Goal: Information Seeking & Learning: Learn about a topic

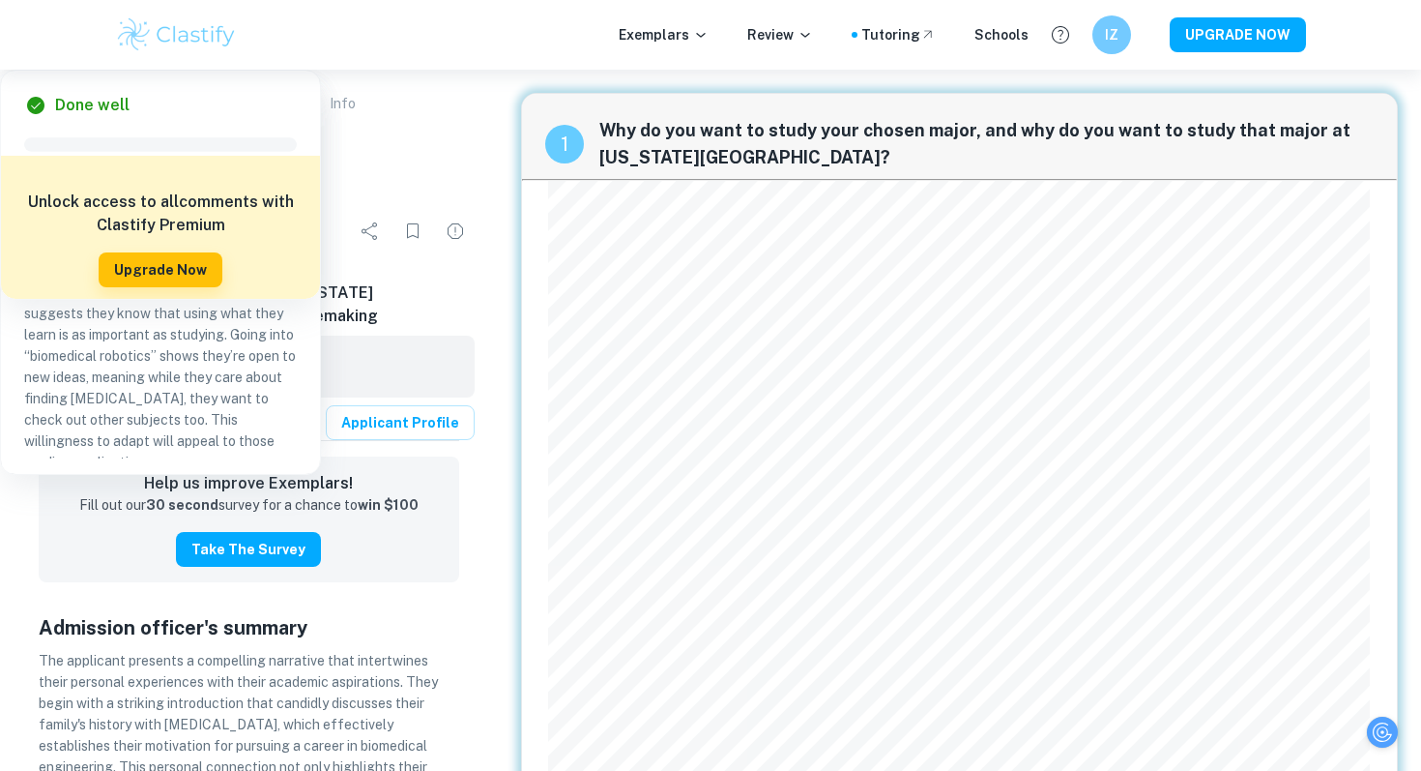
click at [115, 104] on p "Supplement Exemplars" at bounding box center [95, 103] width 144 height 21
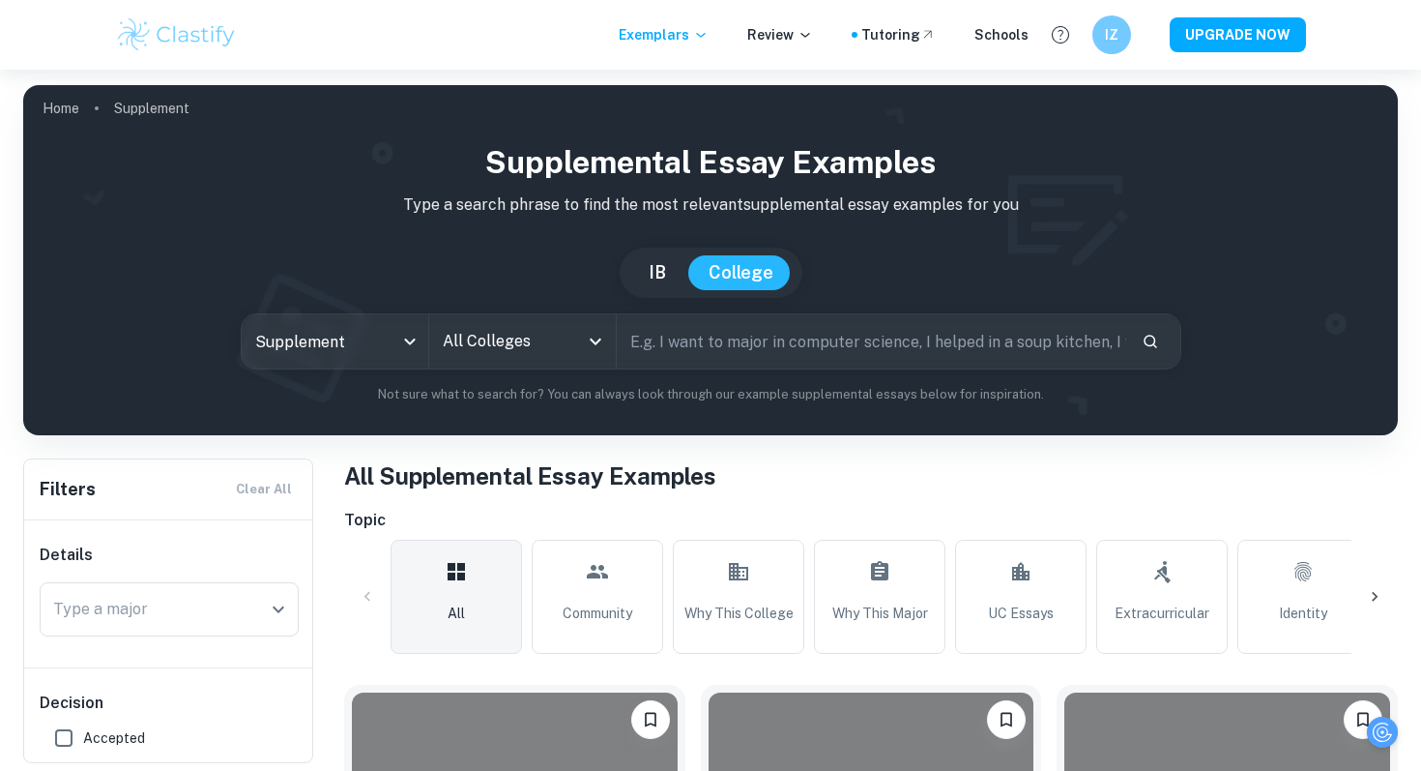
click at [565, 342] on input "All Colleges" at bounding box center [508, 341] width 140 height 37
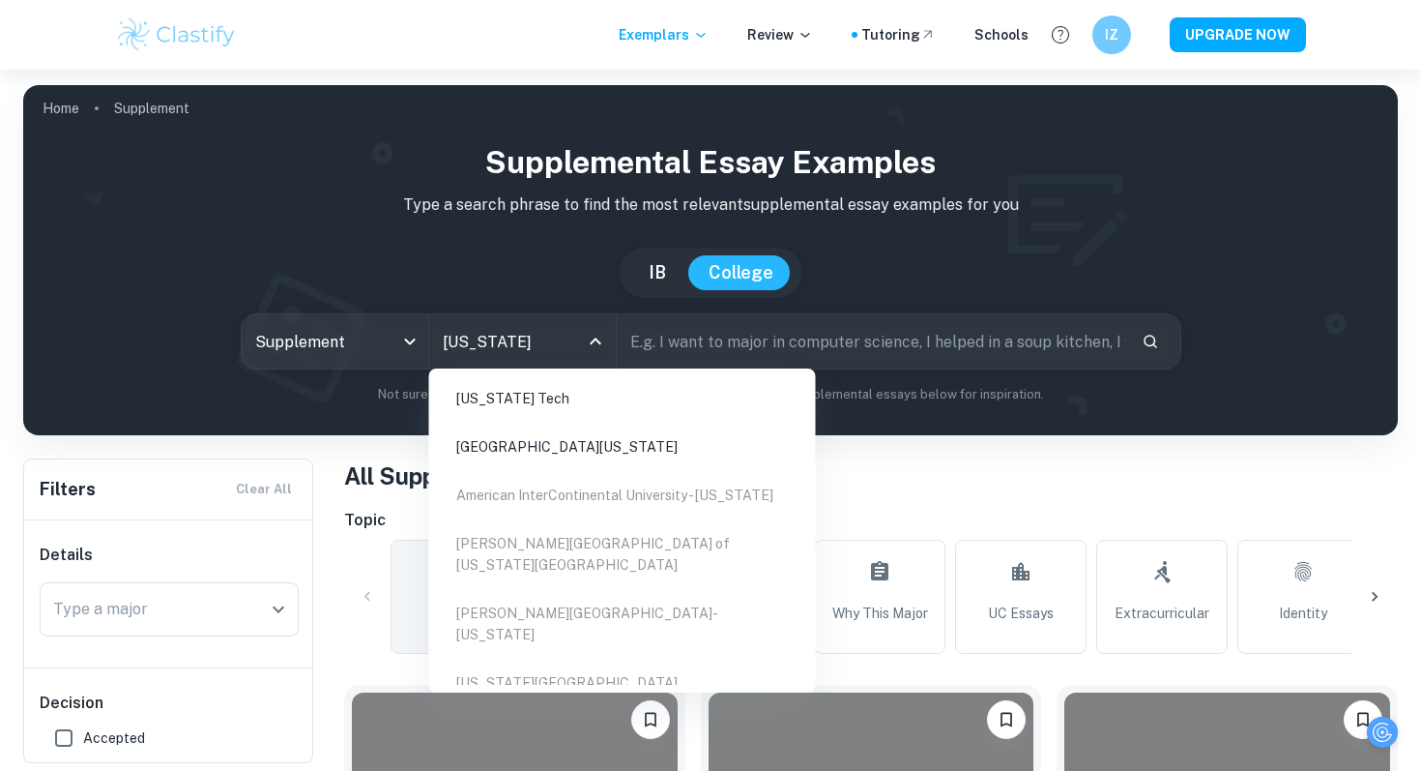
click at [743, 393] on li "[US_STATE] Tech" at bounding box center [622, 398] width 371 height 44
type input "[US_STATE]"
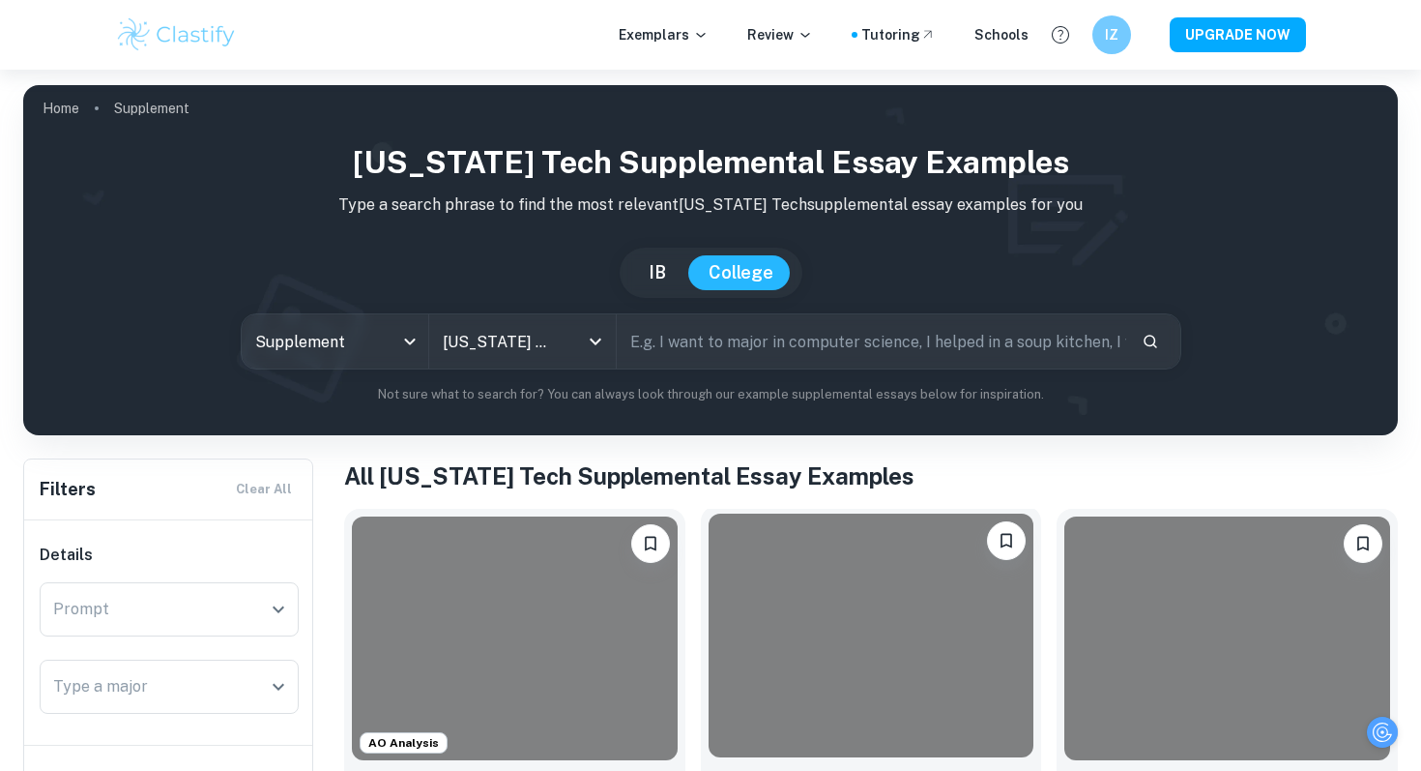
scroll to position [406, 0]
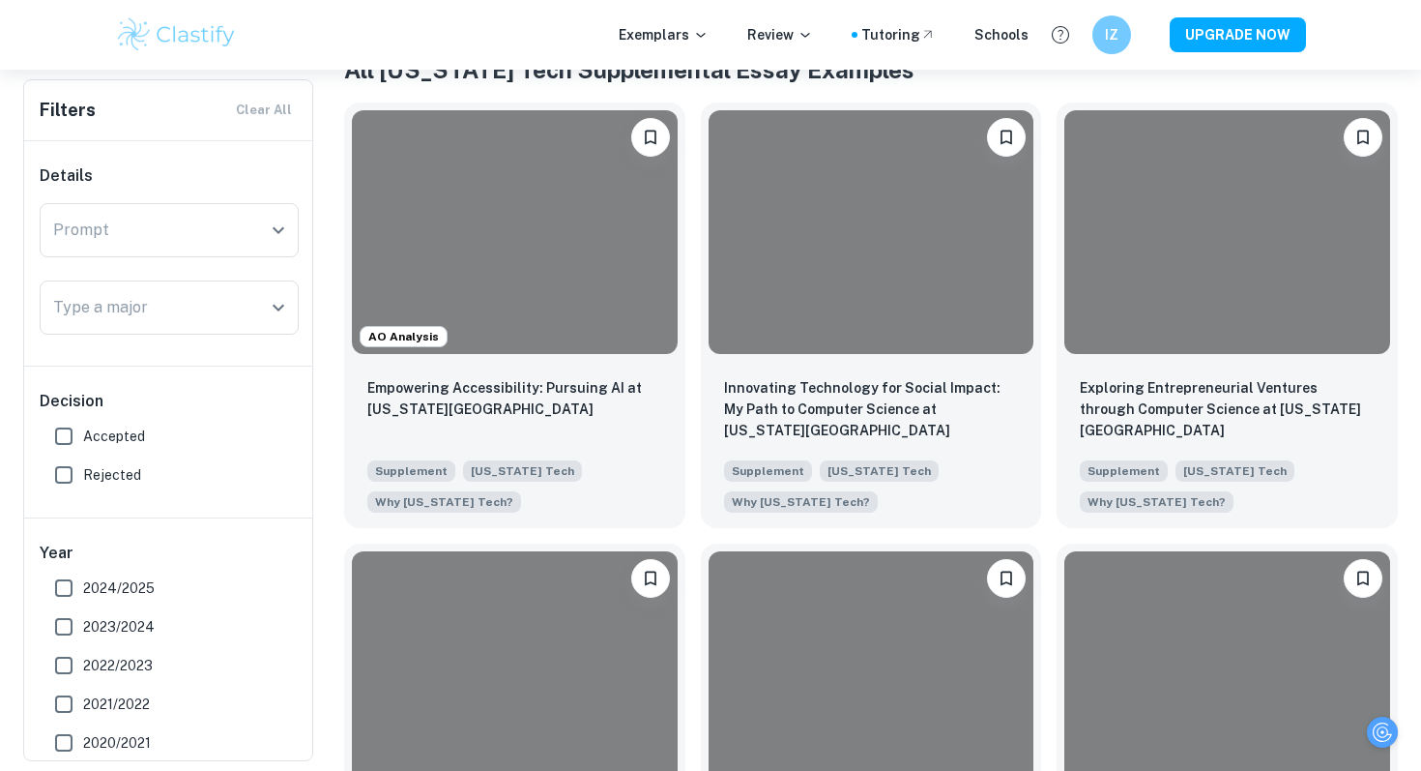
click at [70, 432] on input "Accepted" at bounding box center [63, 436] width 39 height 39
checkbox input "true"
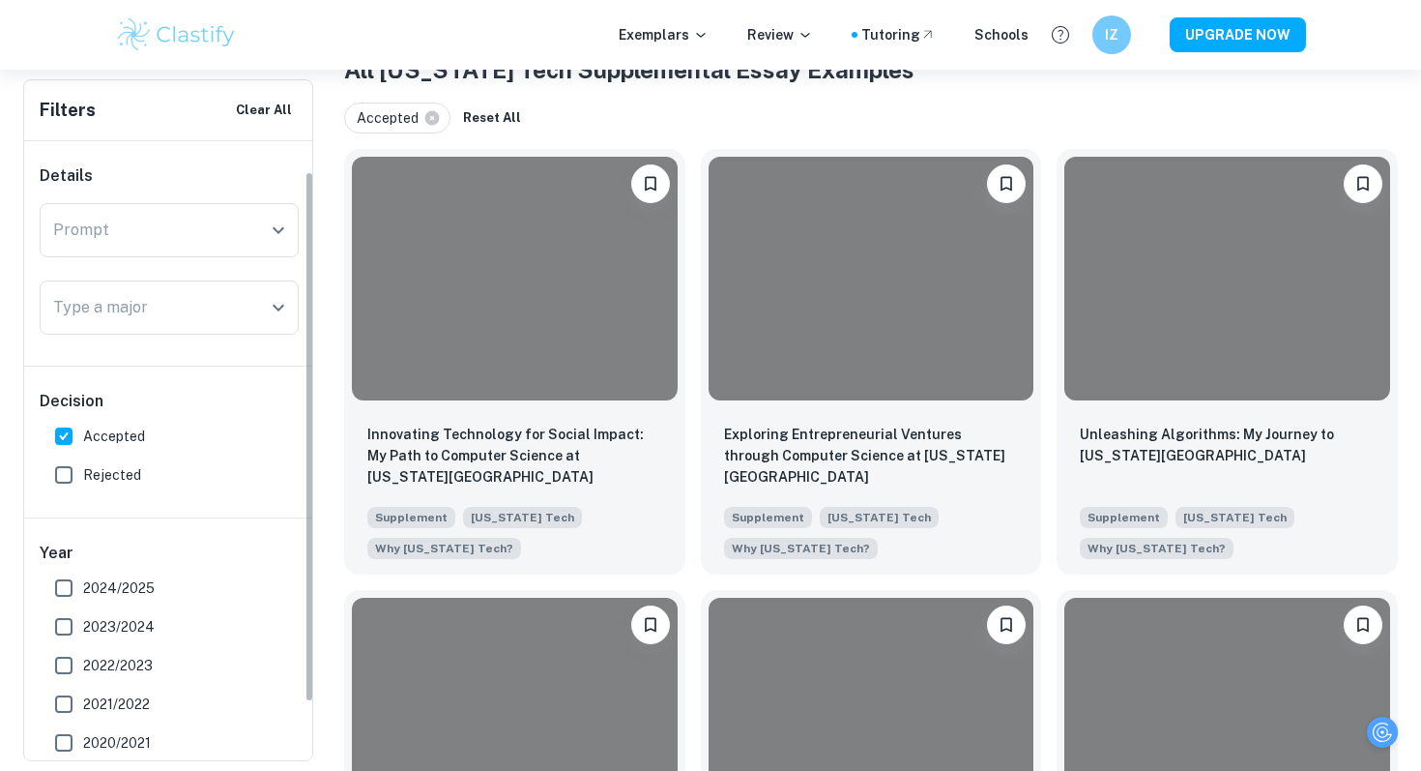
scroll to position [102, 0]
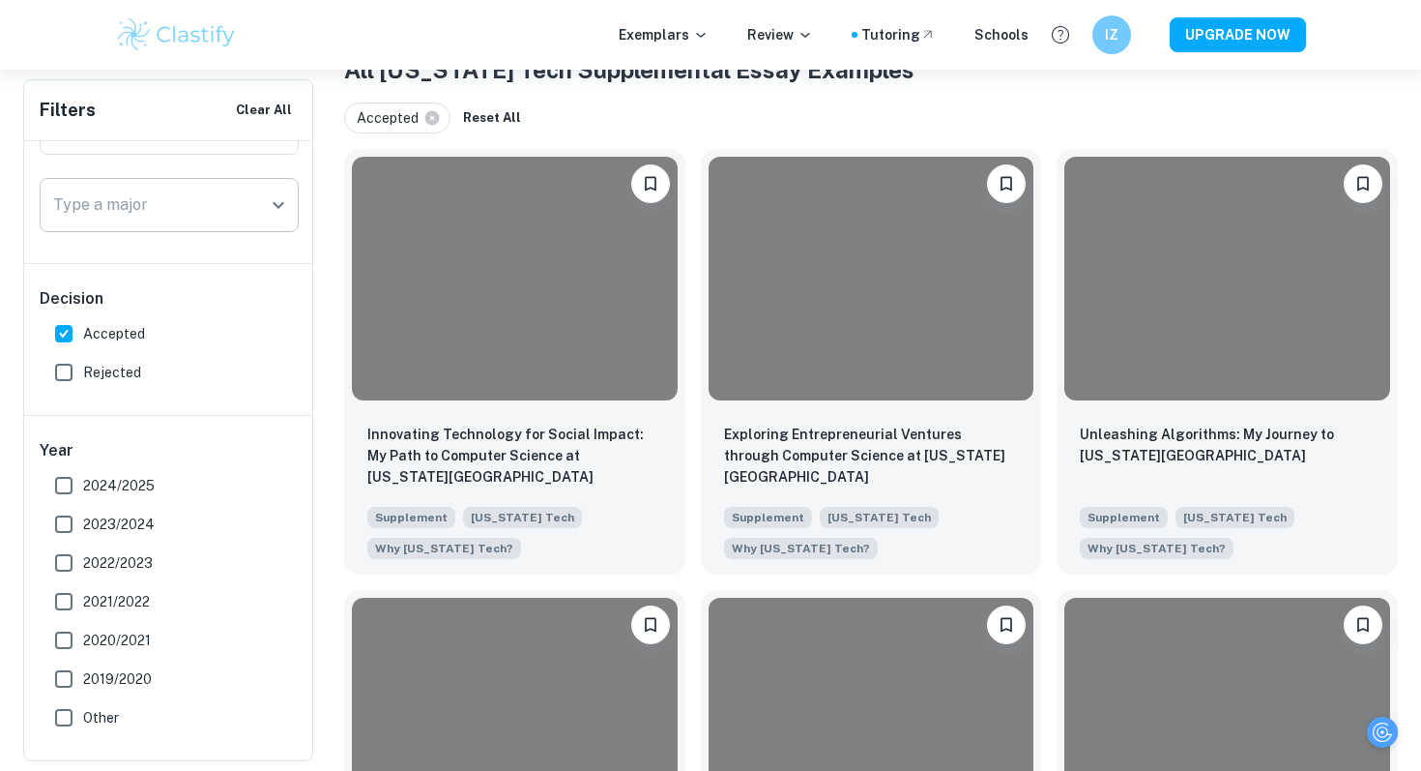
click at [208, 218] on input "Type a major" at bounding box center [154, 205] width 213 height 37
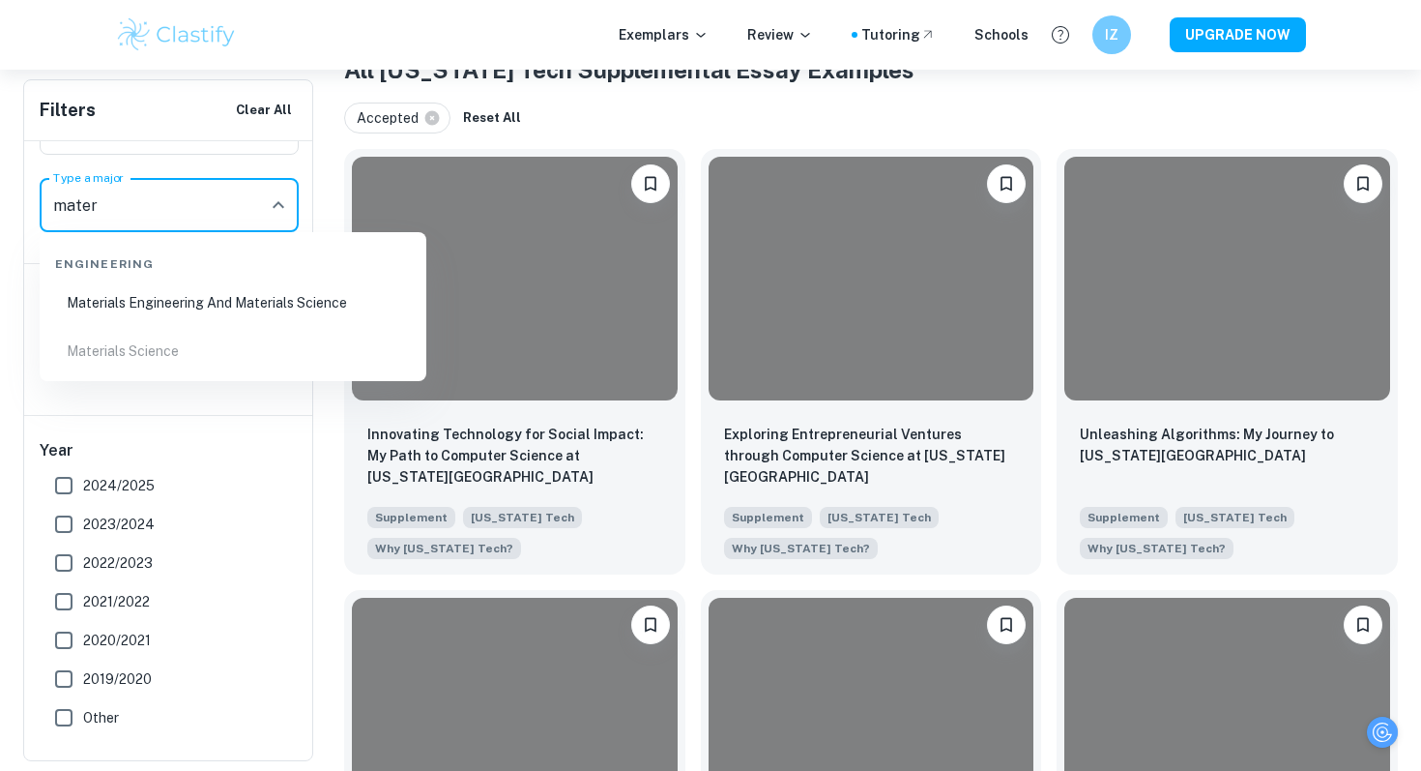
click at [202, 293] on li "Materials Engineering And Materials Science" at bounding box center [232, 302] width 371 height 44
type input "Materials Engineering And Materials Science"
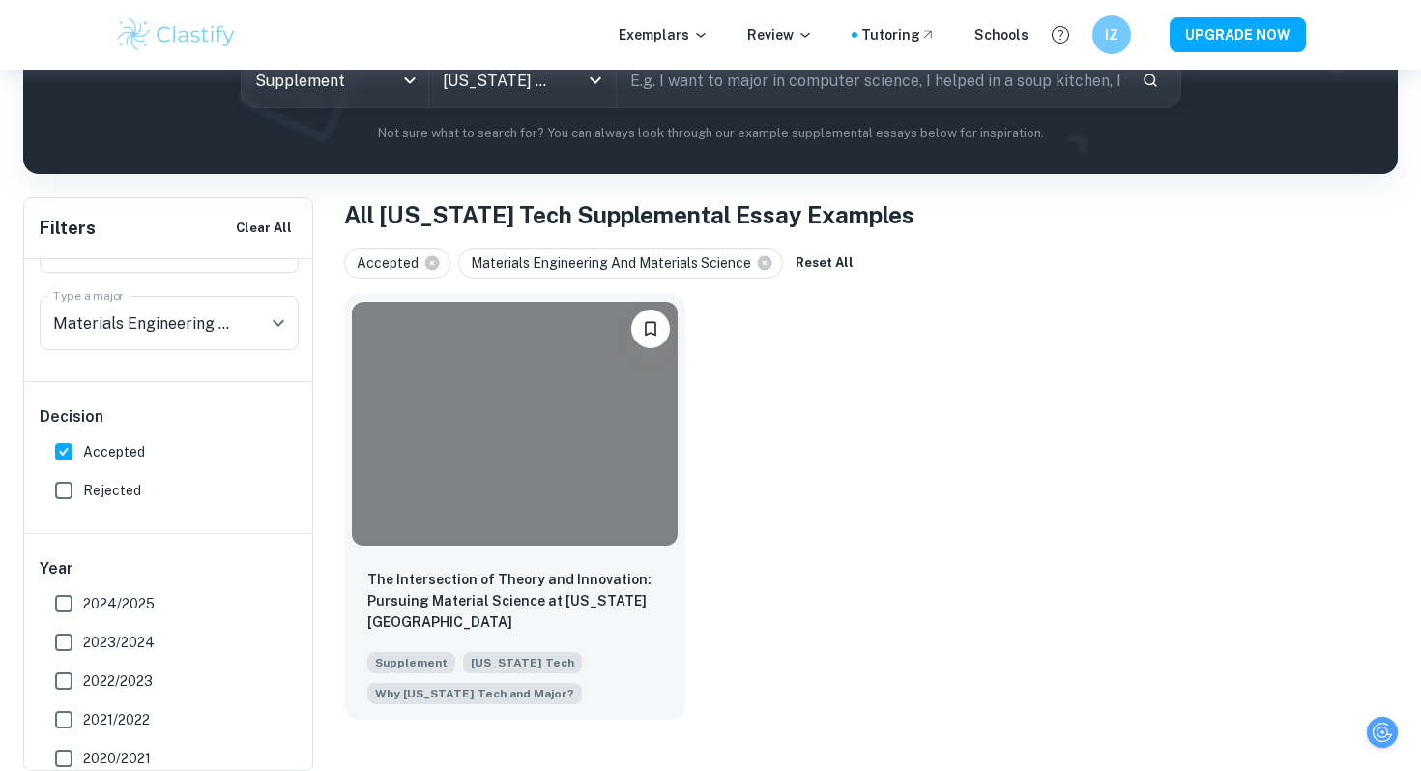
scroll to position [210, 0]
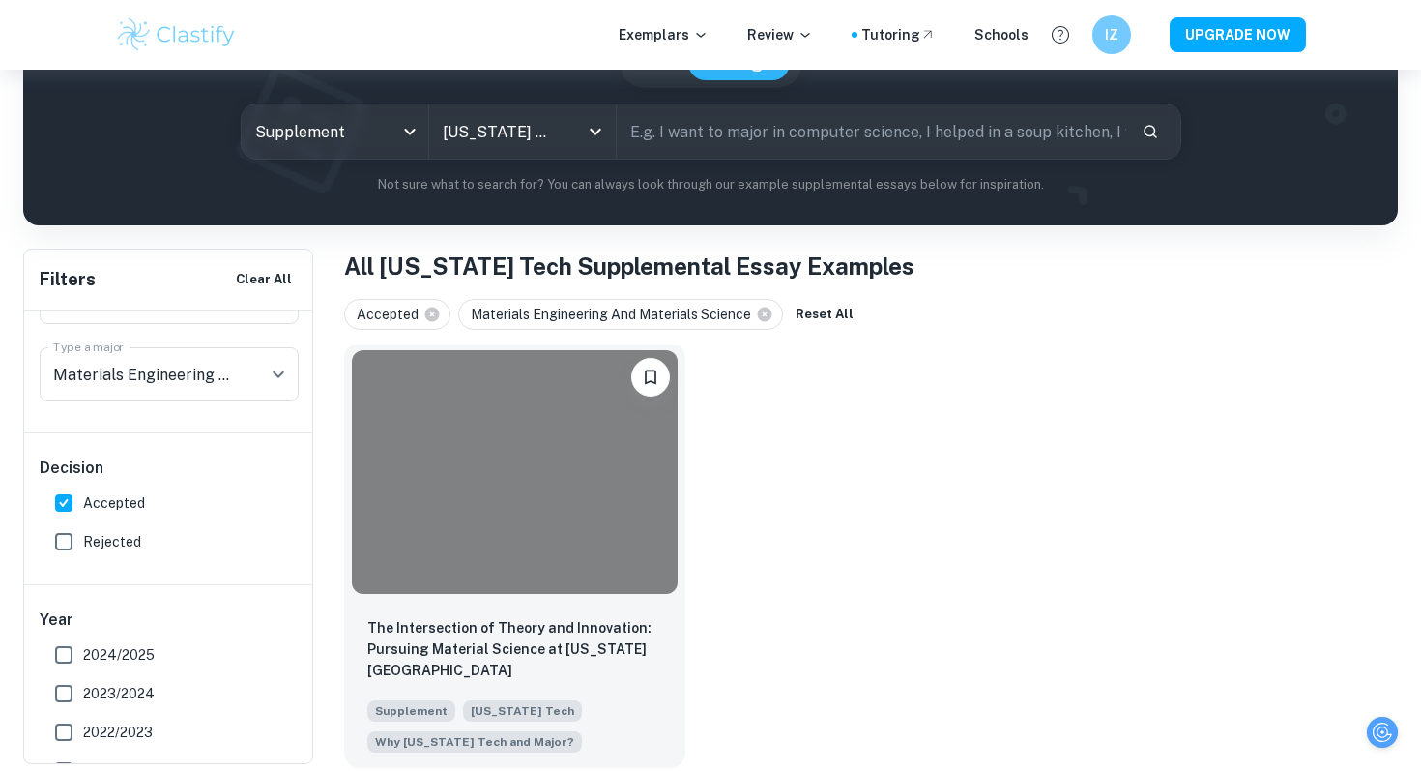
click at [492, 486] on div at bounding box center [515, 472] width 326 height 244
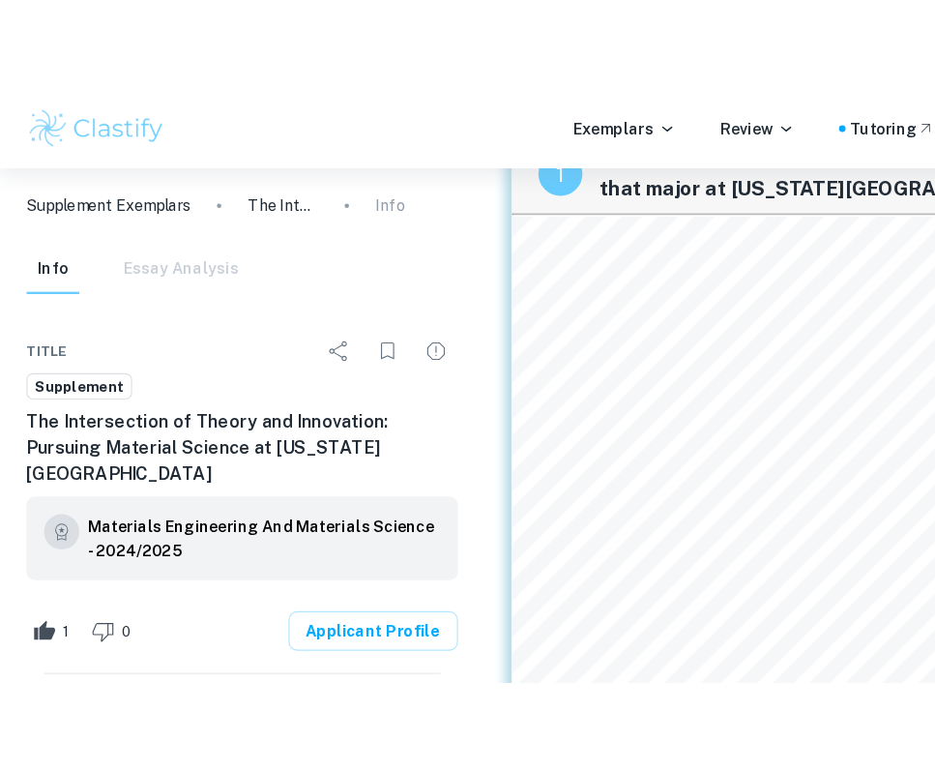
scroll to position [62, 0]
